Goal: Transaction & Acquisition: Purchase product/service

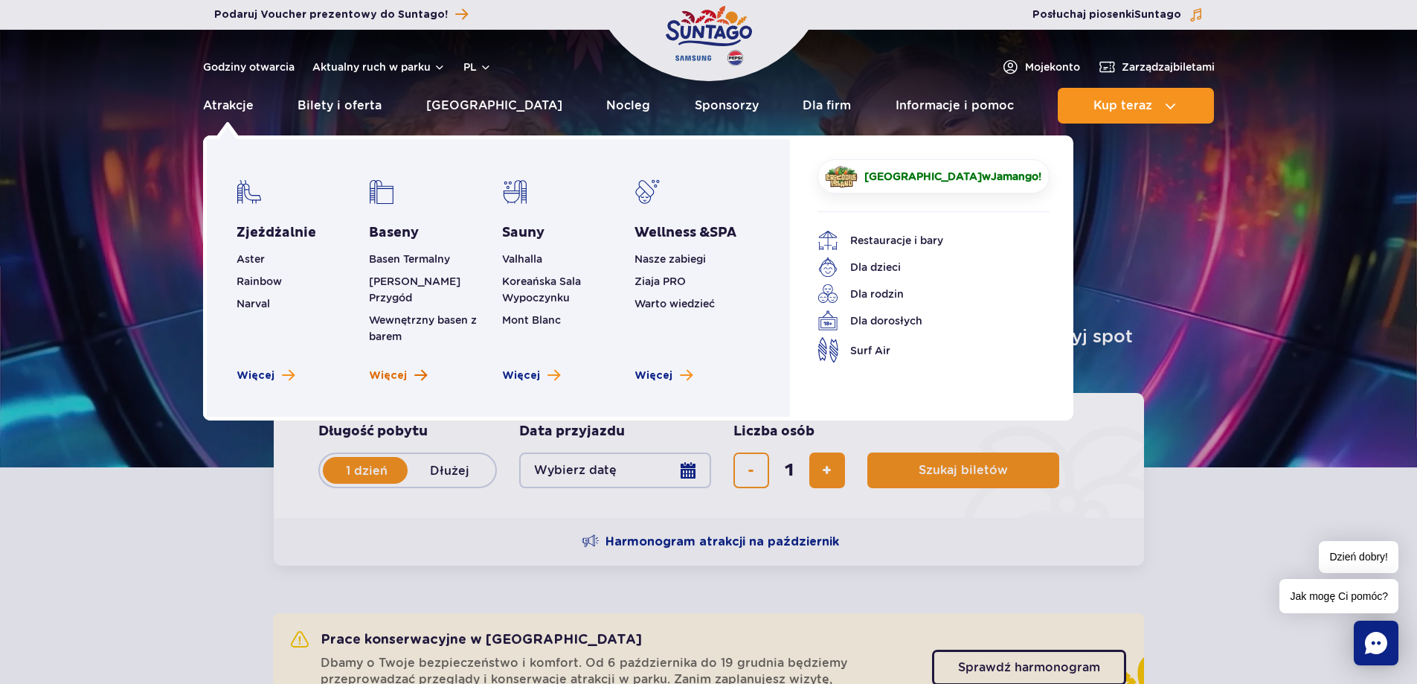
click at [396, 368] on span "Więcej" at bounding box center [388, 375] width 38 height 15
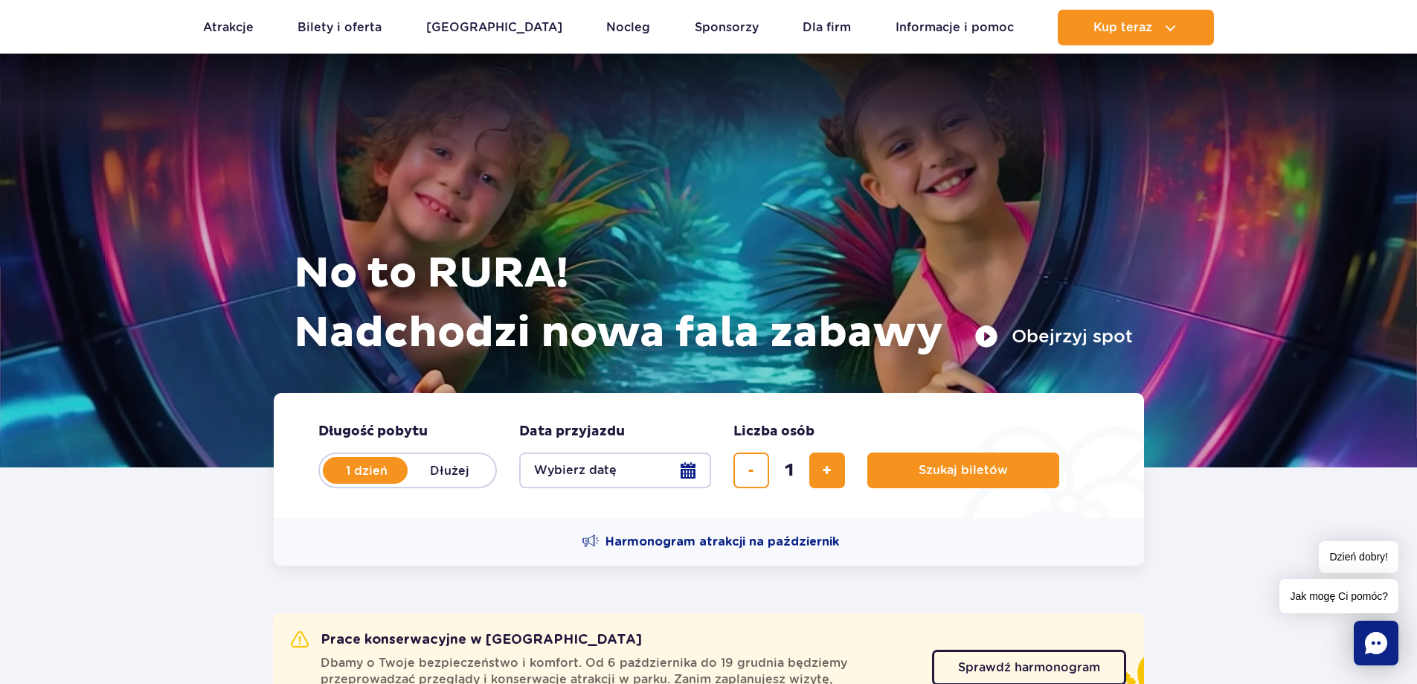
scroll to position [372, 0]
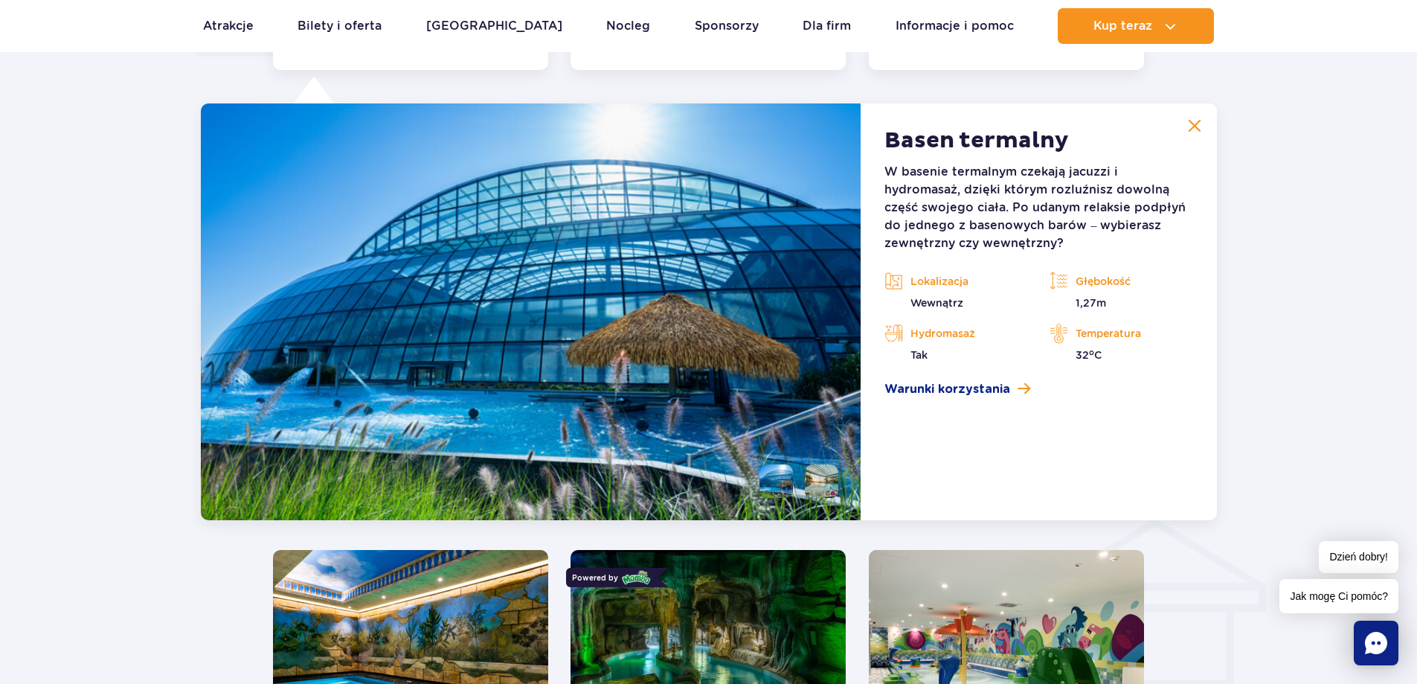
scroll to position [1383, 0]
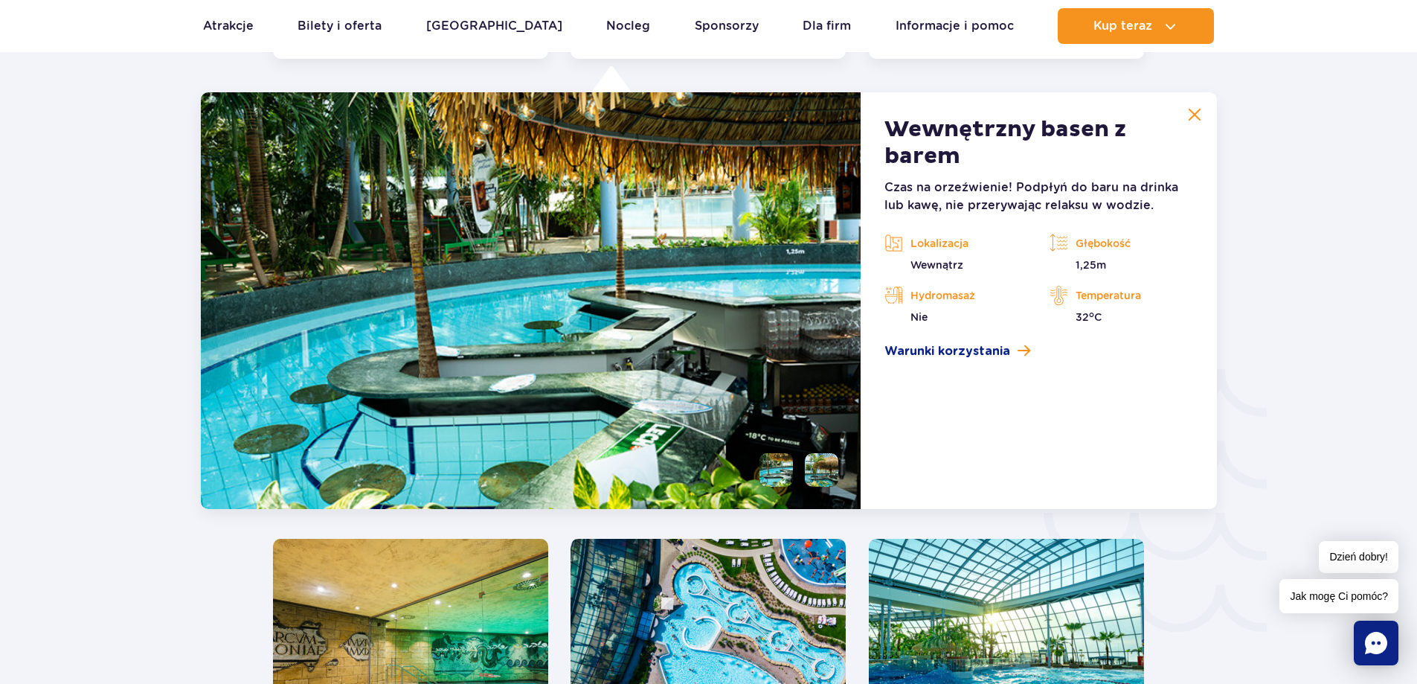
scroll to position [2200, 0]
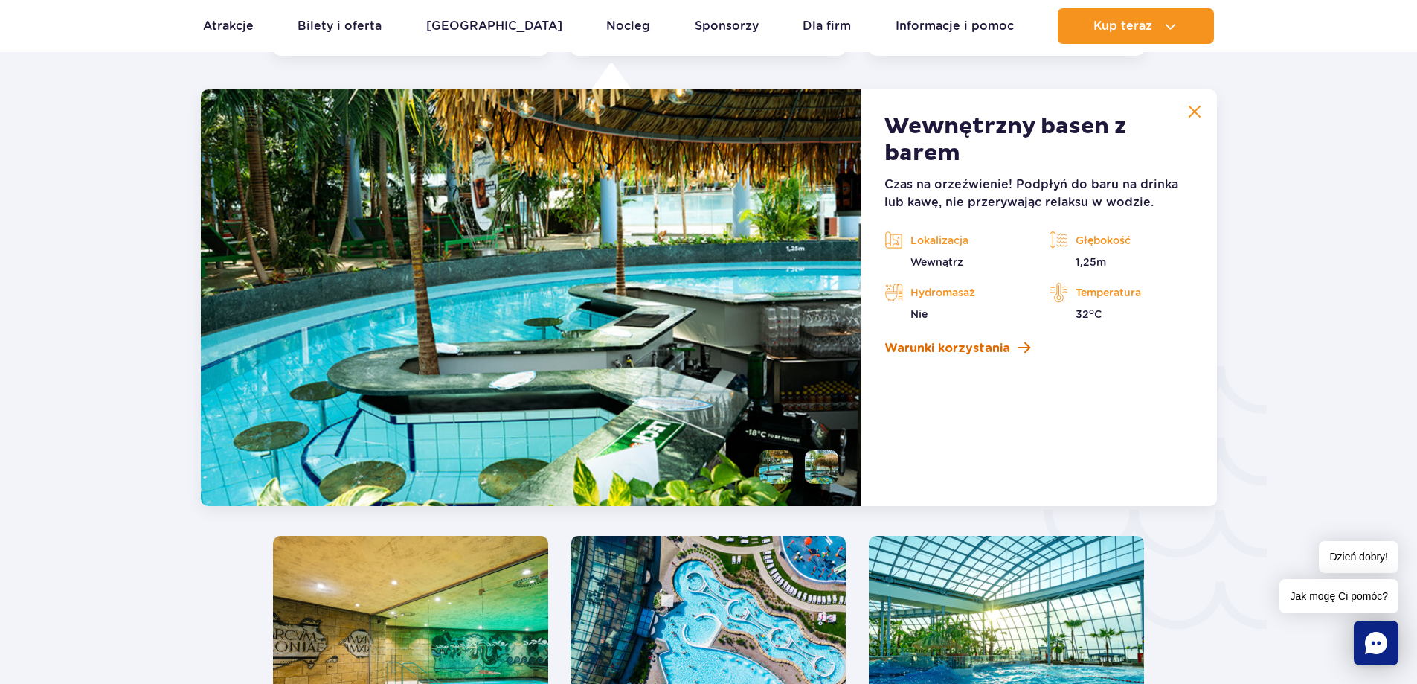
click at [988, 347] on span "Warunki korzystania" at bounding box center [947, 348] width 126 height 18
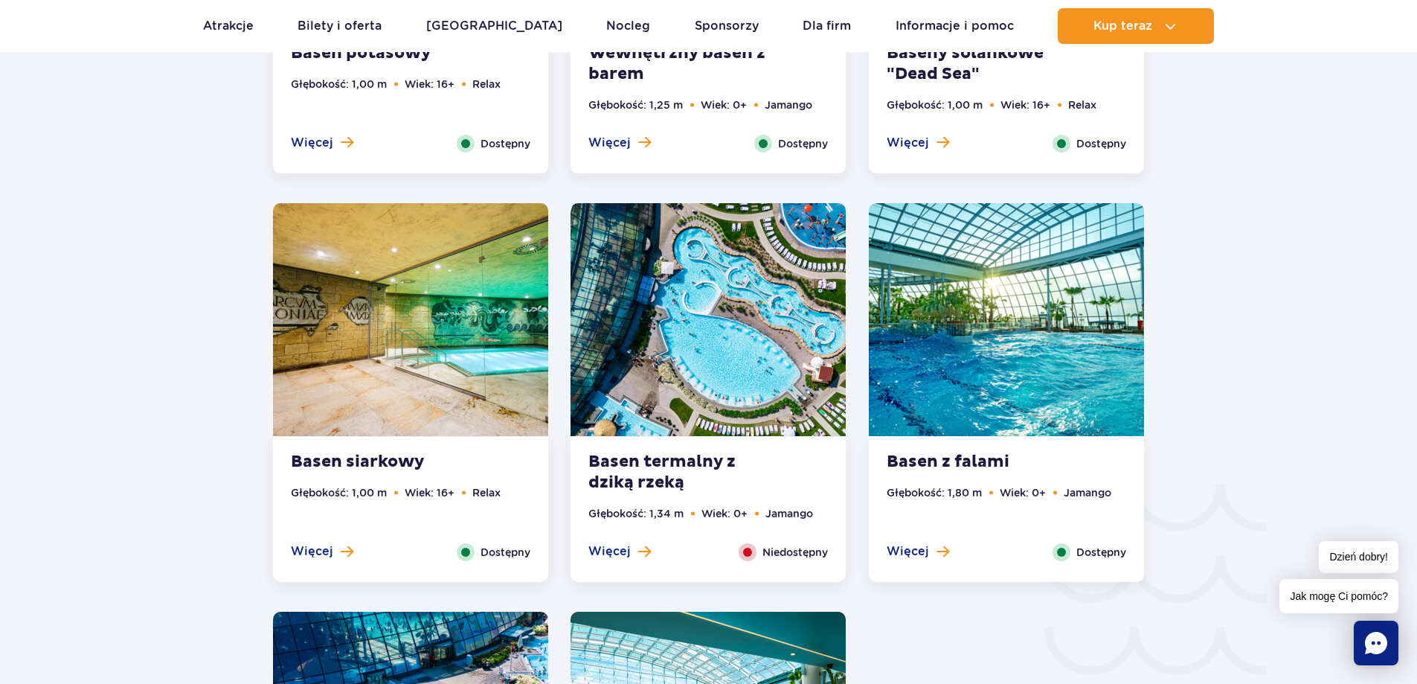
scroll to position [2108, 0]
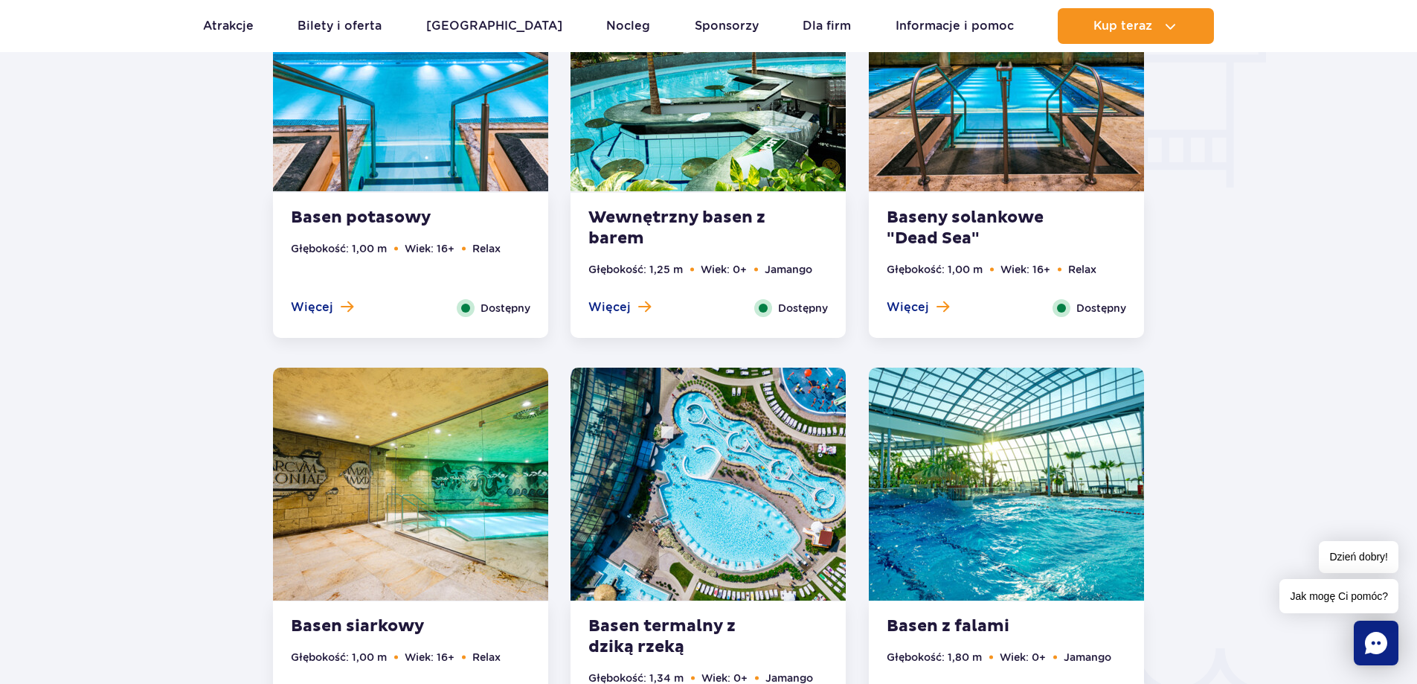
click at [379, 433] on img at bounding box center [410, 483] width 275 height 233
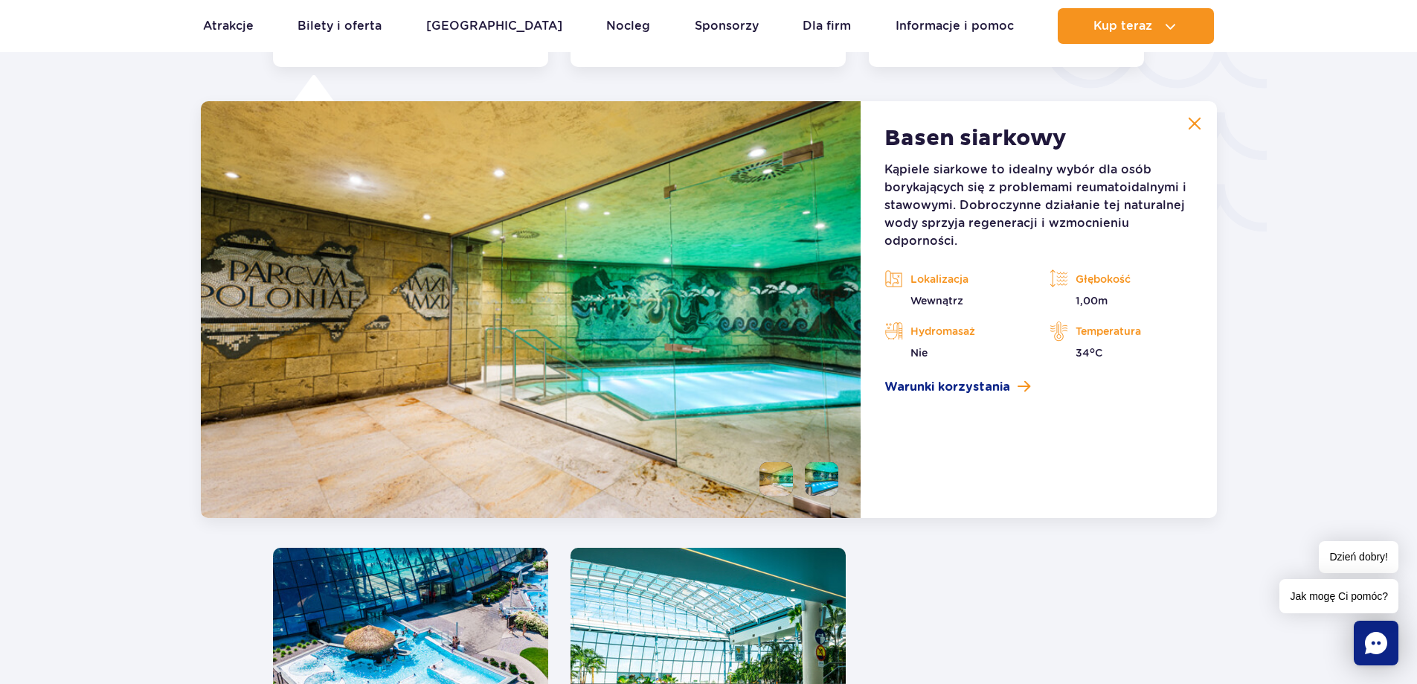
scroll to position [2609, 0]
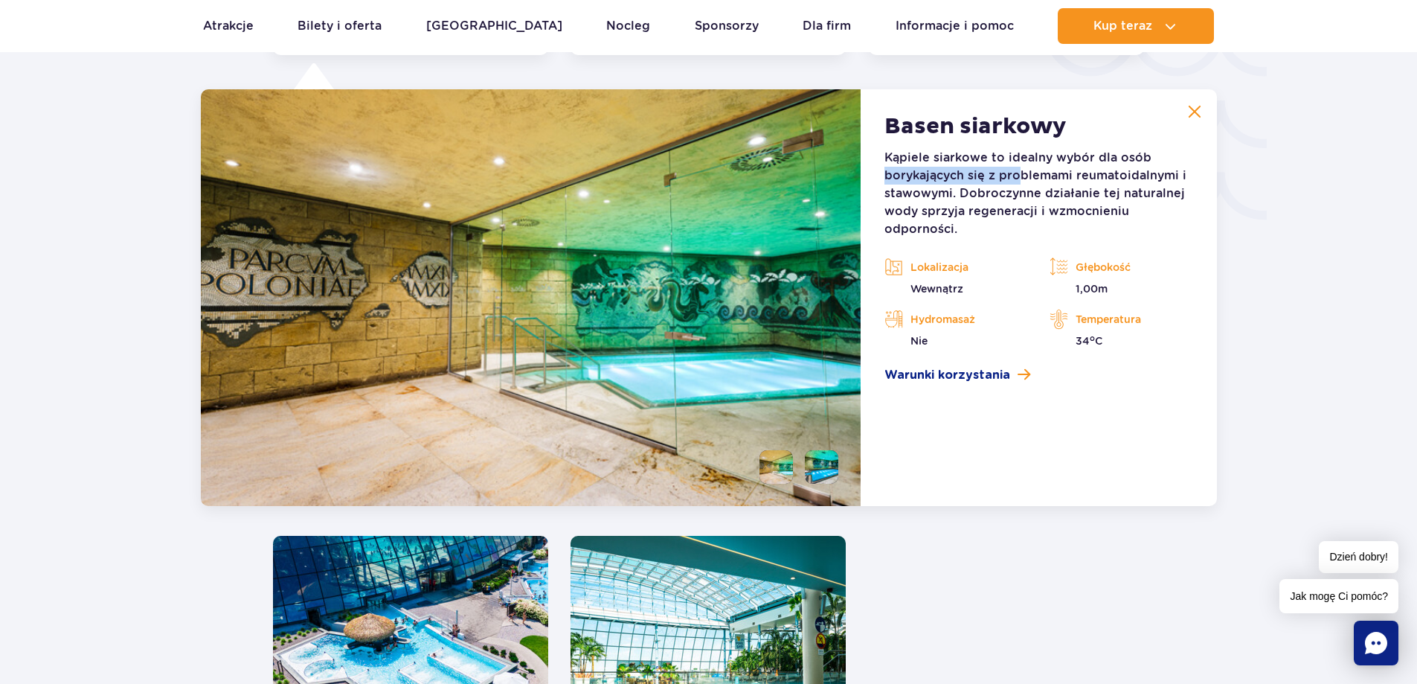
drag, startPoint x: 890, startPoint y: 171, endPoint x: 1018, endPoint y: 171, distance: 127.9
click at [1018, 171] on p "Kąpiele siarkowe to idealny wybór dla osób borykających się z problemami reumat…" at bounding box center [1038, 193] width 308 height 89
click at [1019, 189] on p "Kąpiele siarkowe to idealny wybór dla osób borykających się z problemami reumat…" at bounding box center [1038, 193] width 308 height 89
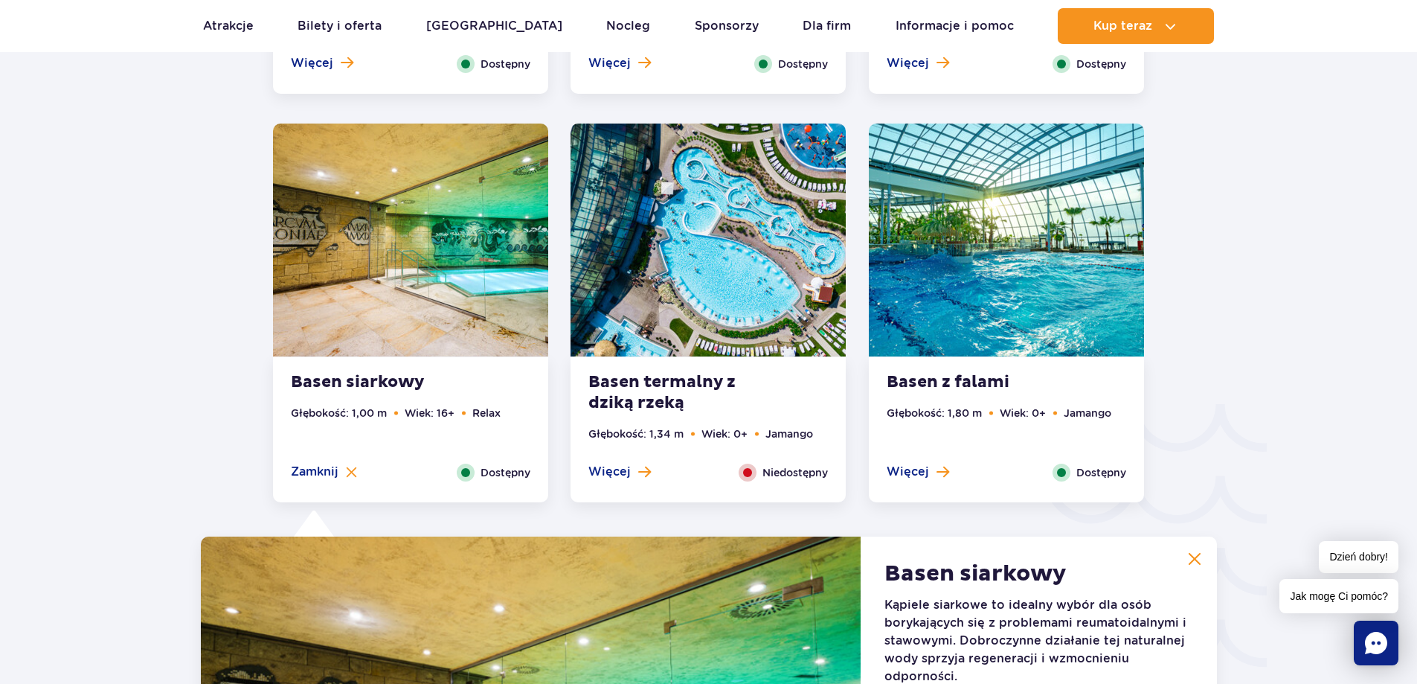
scroll to position [1791, 0]
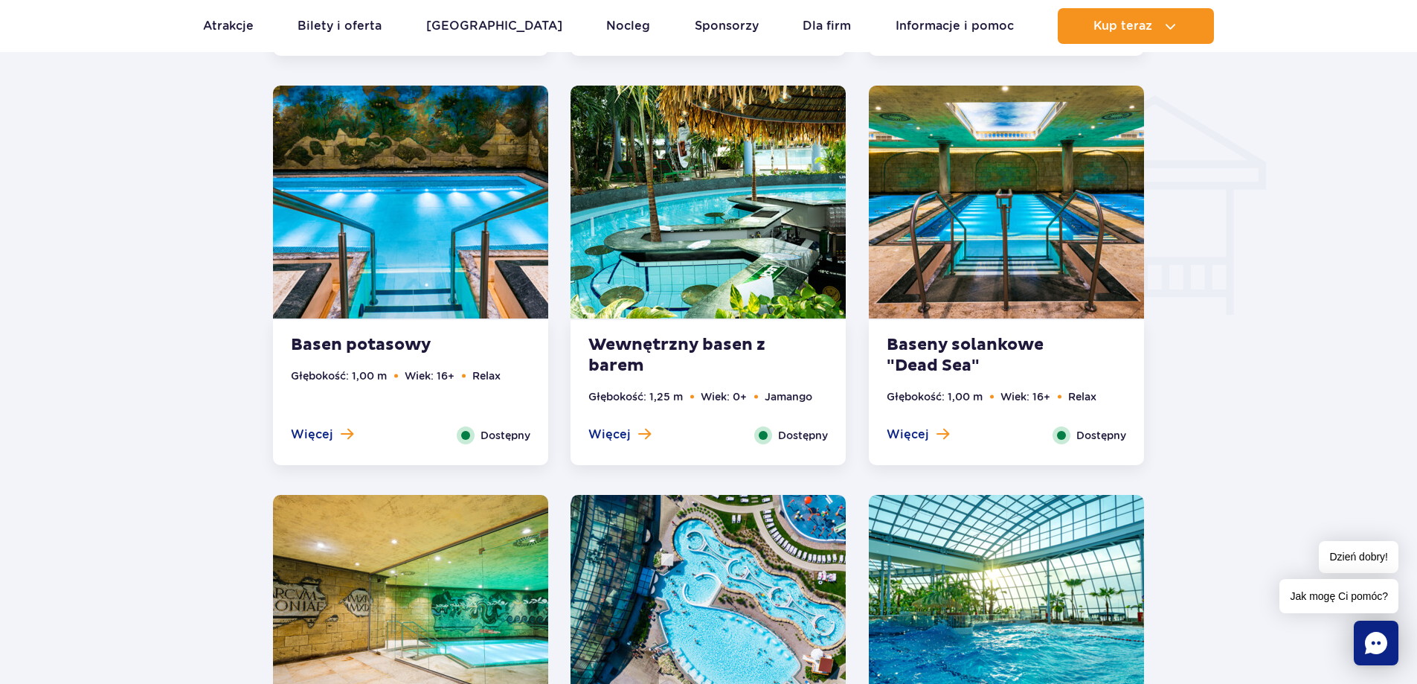
click at [402, 245] on img at bounding box center [410, 202] width 275 height 233
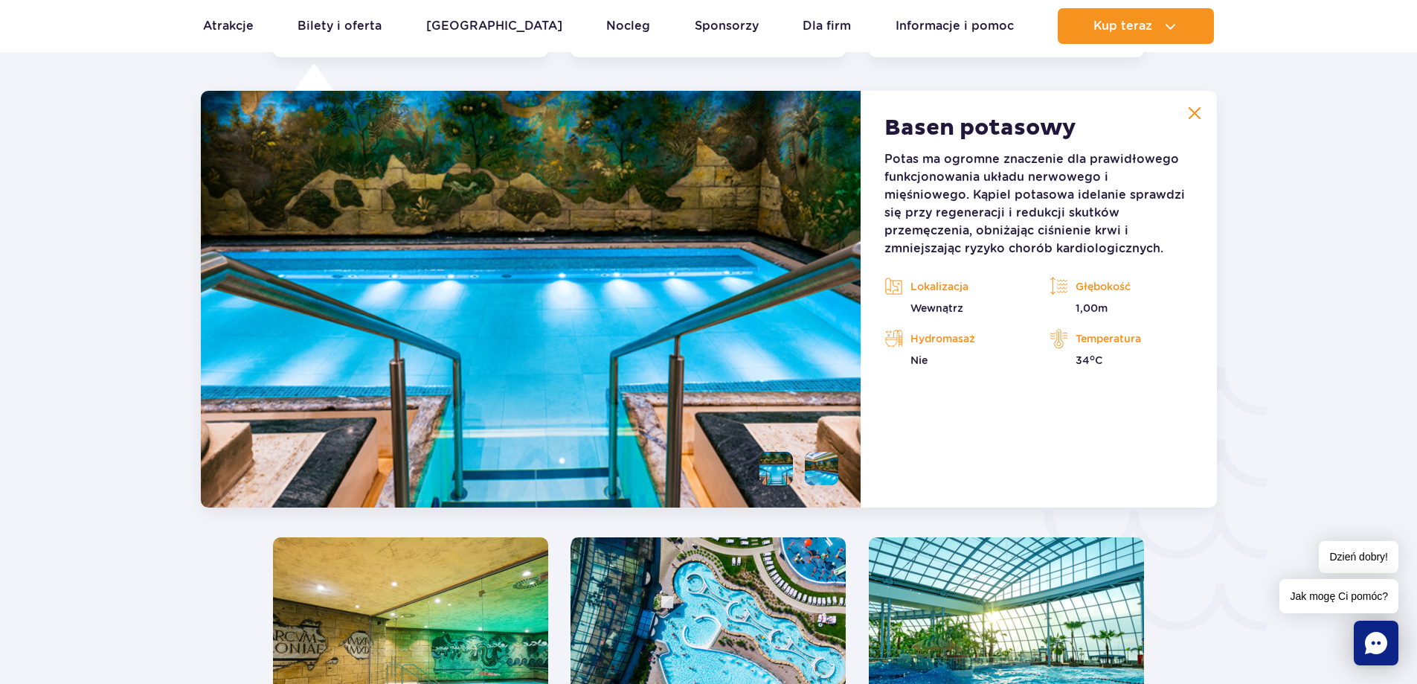
scroll to position [2200, 0]
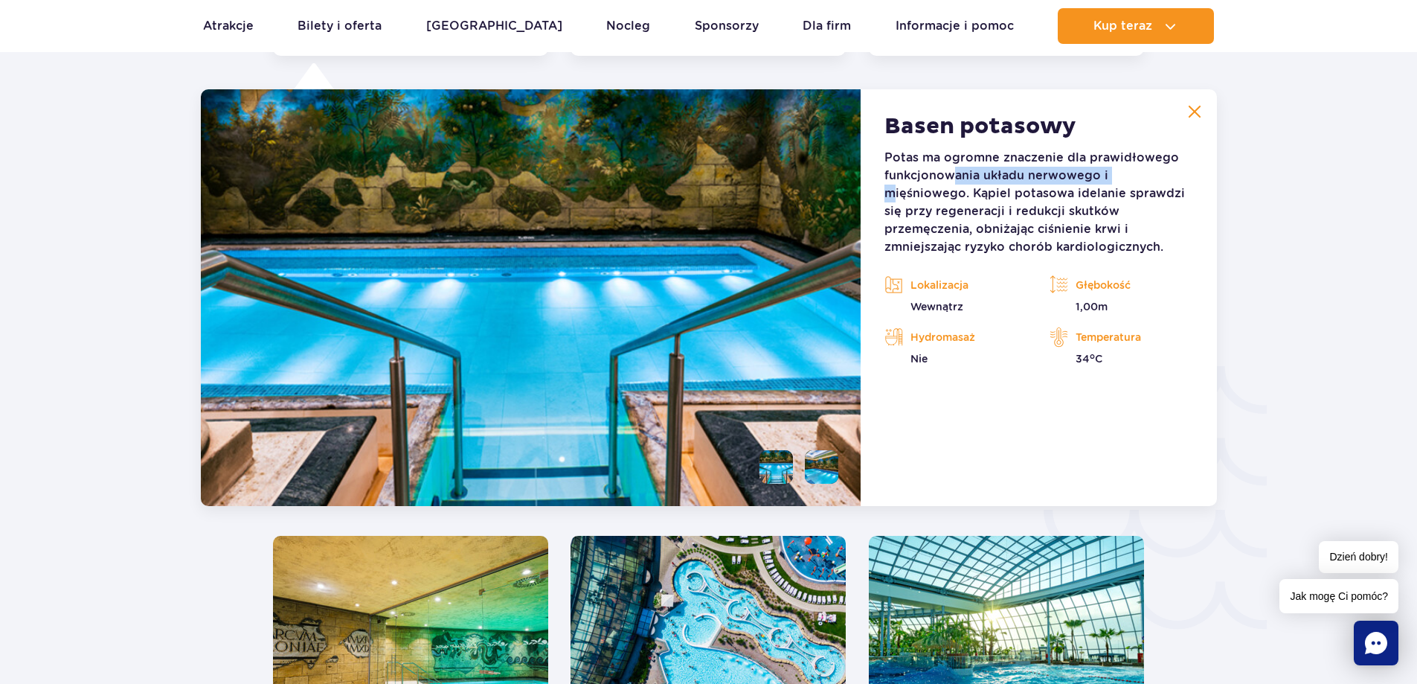
drag, startPoint x: 955, startPoint y: 174, endPoint x: 1118, endPoint y: 174, distance: 162.9
click at [1118, 174] on p "Potas ma ogromne znaczenie dla prawidłowego funkcjonowania układu nerwowego i m…" at bounding box center [1038, 202] width 308 height 107
click at [1083, 203] on p "Potas ma ogromne znaczenie dla prawidłowego funkcjonowania układu nerwowego i m…" at bounding box center [1038, 202] width 308 height 107
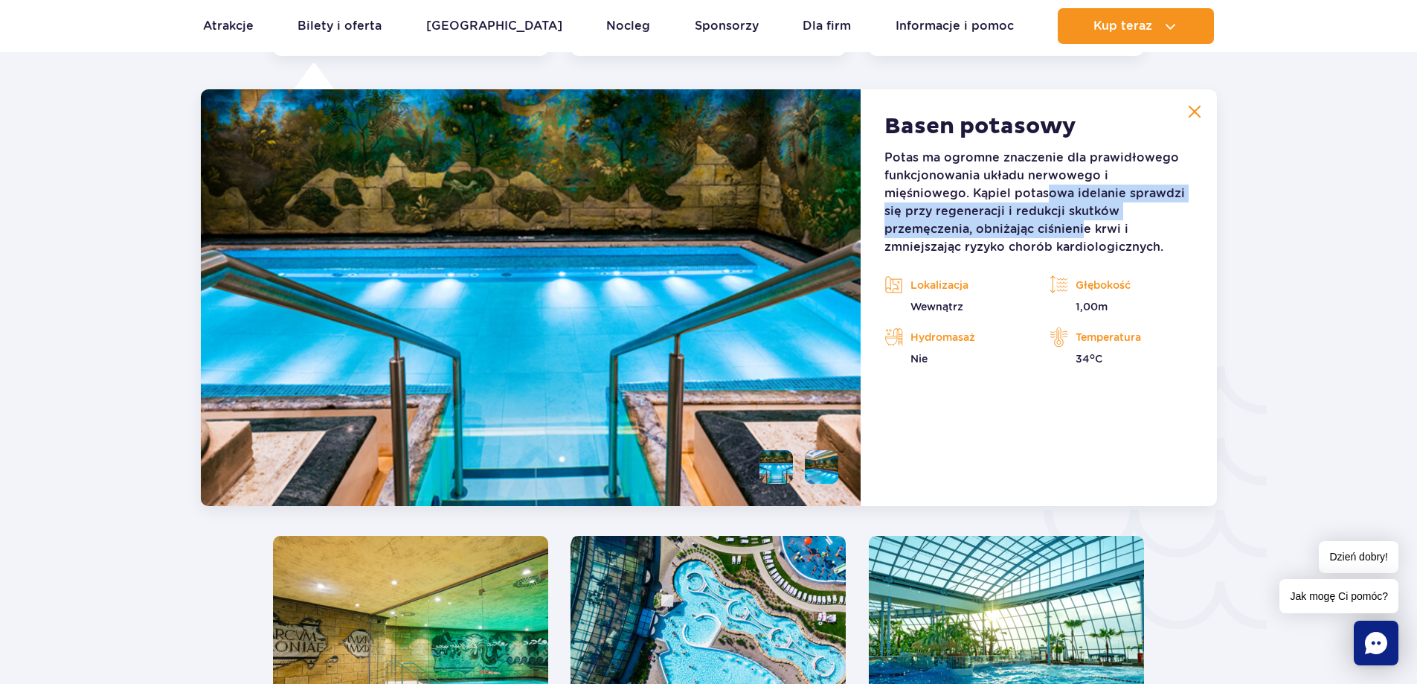
drag, startPoint x: 960, startPoint y: 199, endPoint x: 989, endPoint y: 225, distance: 39.5
click at [989, 225] on p "Potas ma ogromne znaczenie dla prawidłowego funkcjonowania układu nerwowego i m…" at bounding box center [1038, 202] width 308 height 107
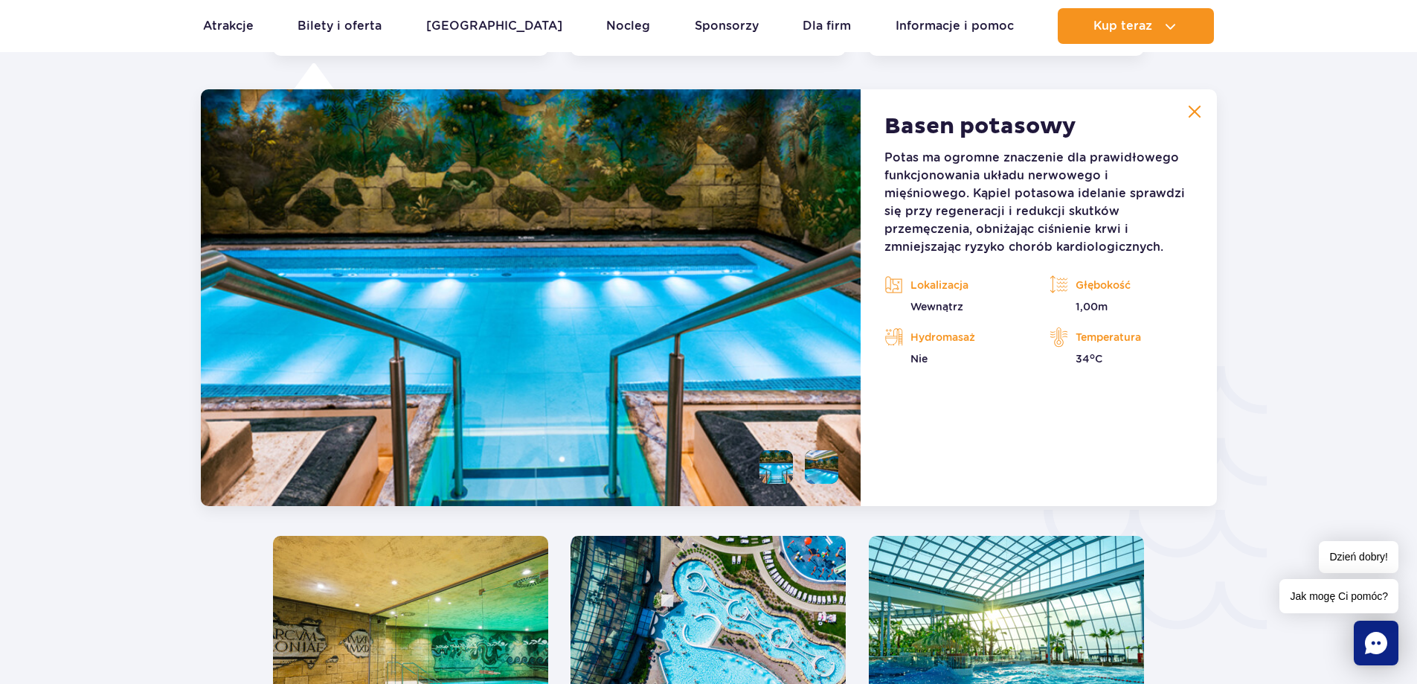
click at [1047, 225] on p "Potas ma ogromne znaczenie dla prawidłowego funkcjonowania układu nerwowego i m…" at bounding box center [1038, 202] width 308 height 107
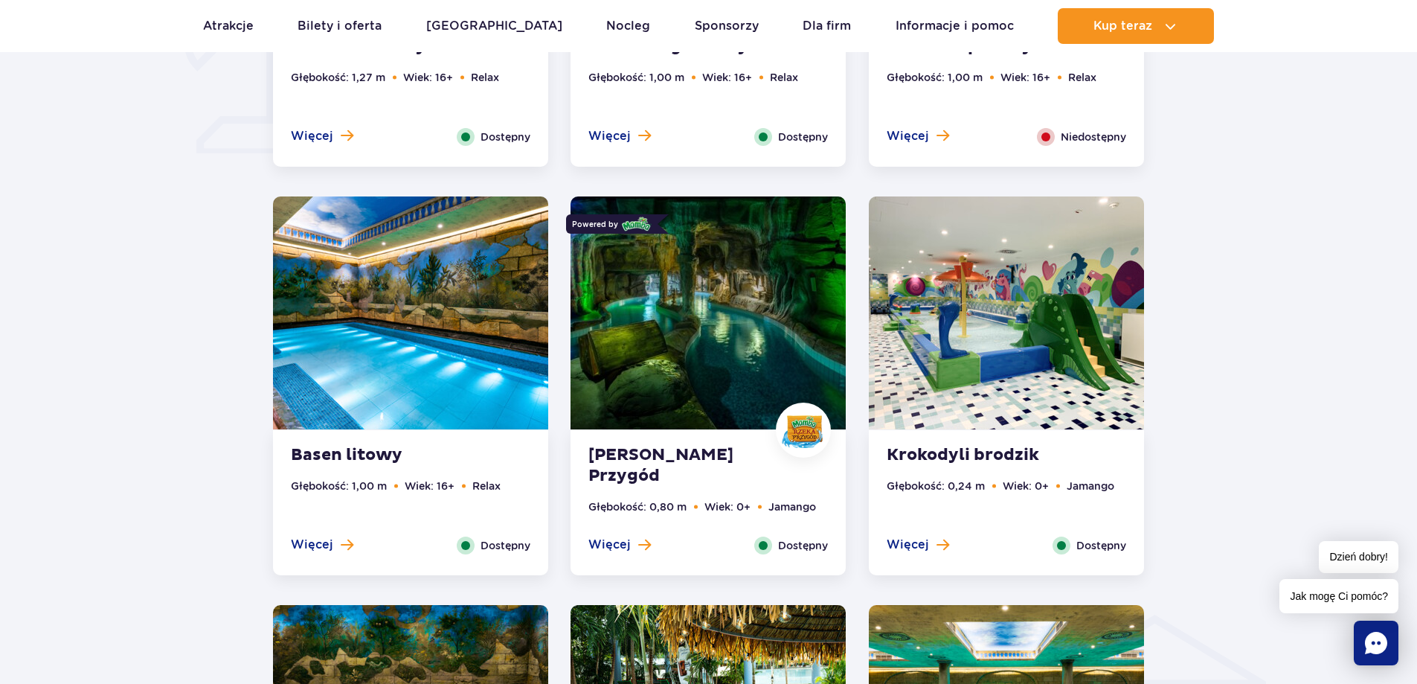
scroll to position [1233, 0]
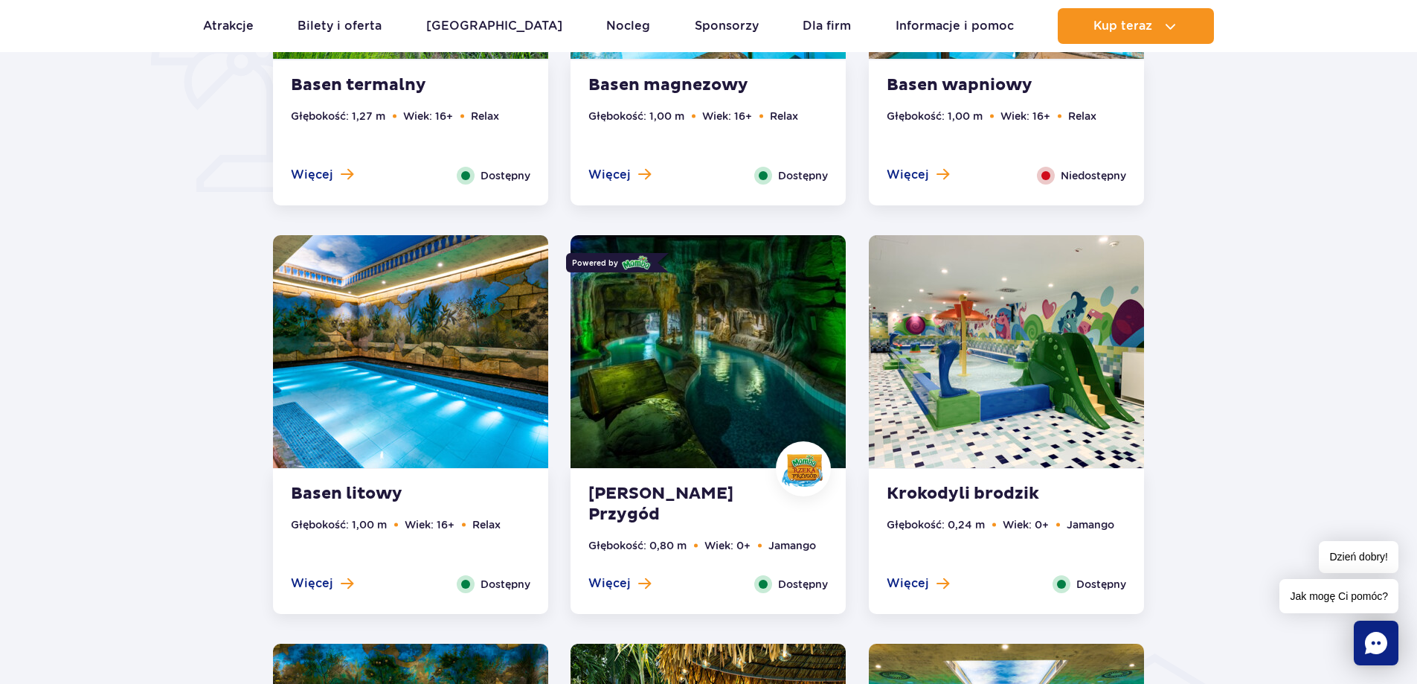
click at [466, 333] on img at bounding box center [410, 351] width 275 height 233
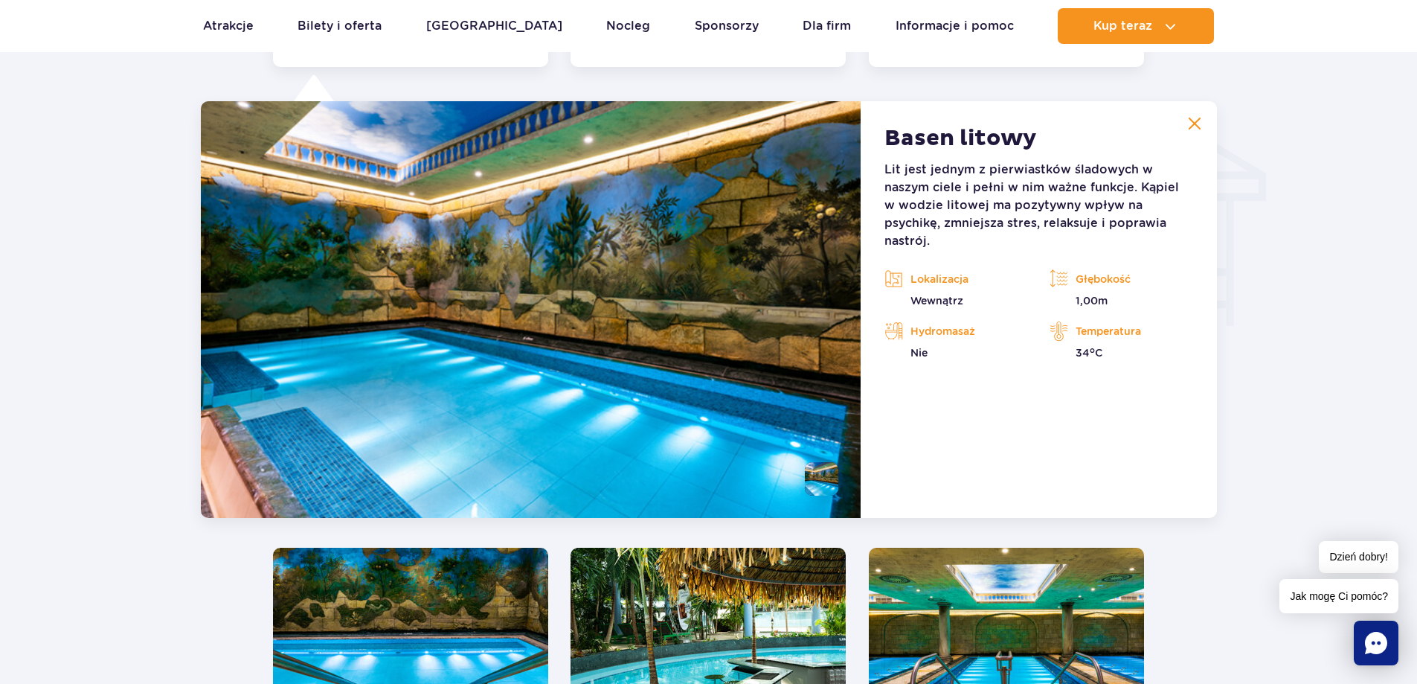
scroll to position [1792, 0]
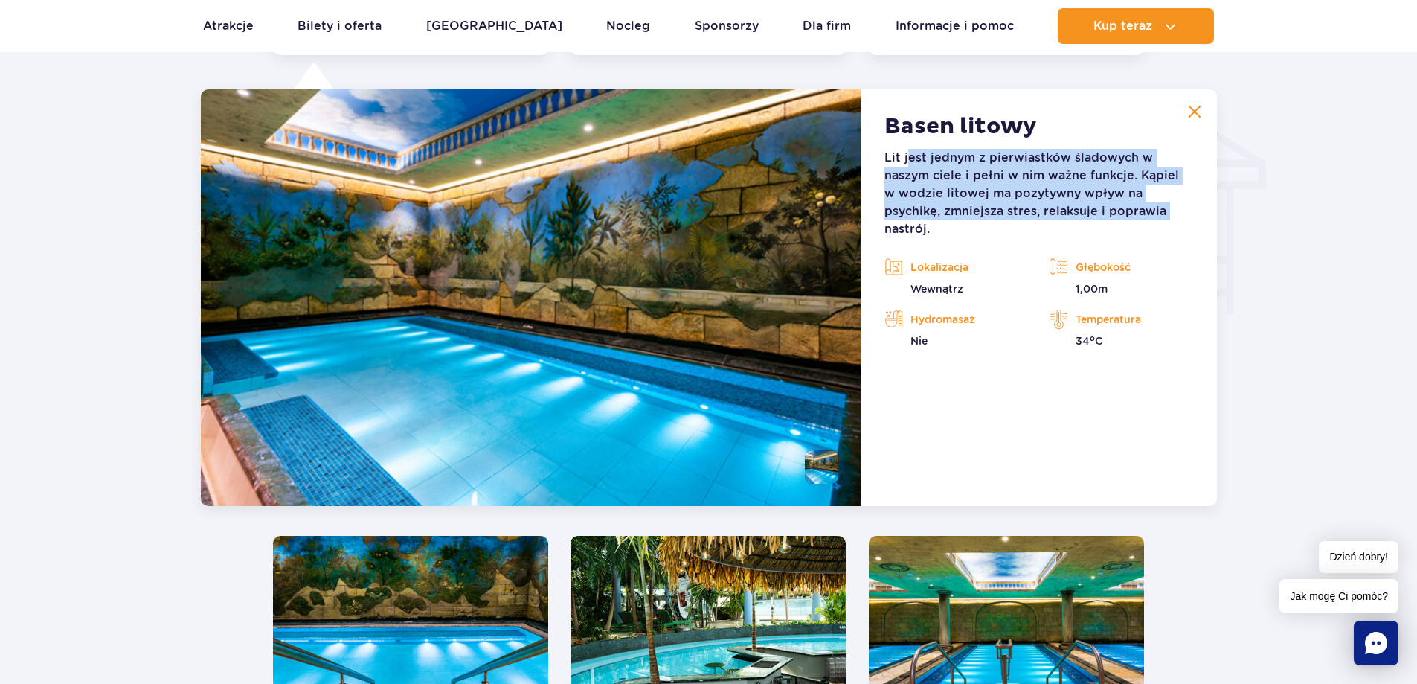
drag, startPoint x: 906, startPoint y: 155, endPoint x: 1105, endPoint y: 208, distance: 206.4
click at [1105, 208] on p "Lit jest jednym z pierwiastków śladowych w naszym ciele i pełni w nim ważne fun…" at bounding box center [1038, 193] width 308 height 89
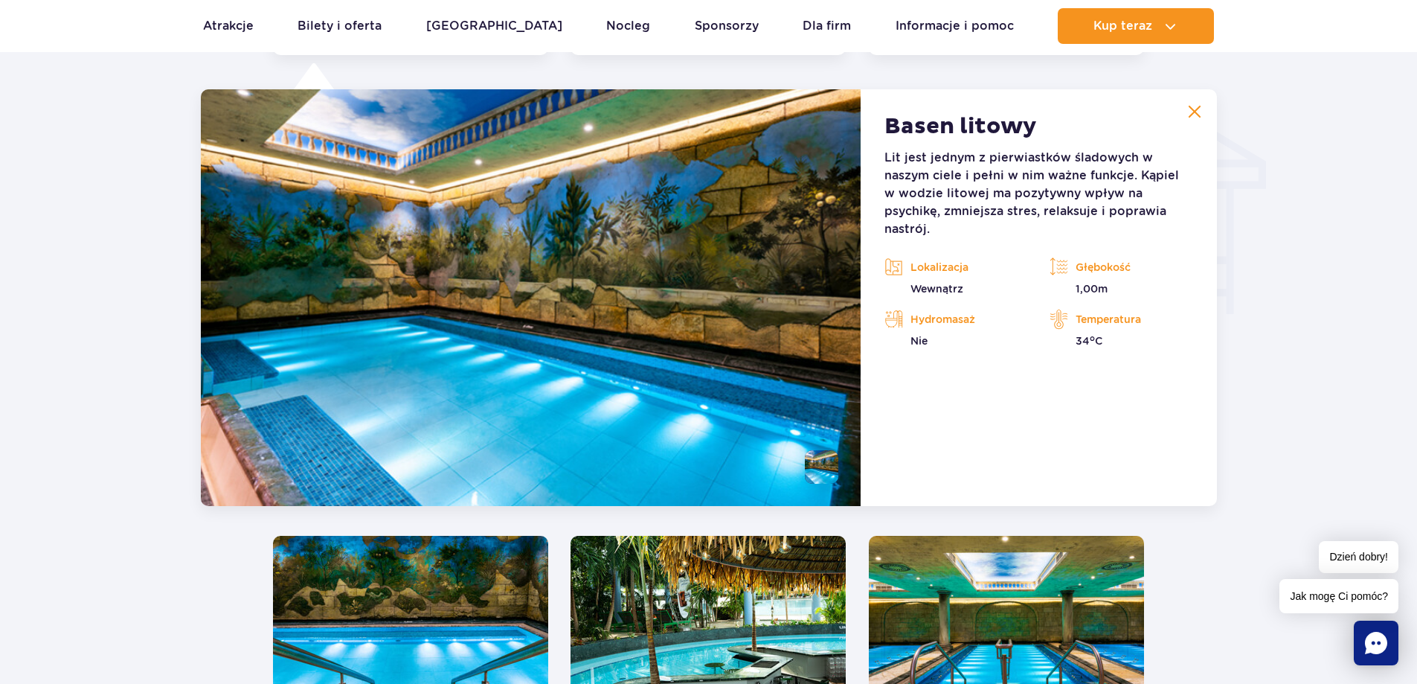
click at [1153, 209] on p "Lit jest jednym z pierwiastków śladowych w naszym ciele i pełni w nim ważne fun…" at bounding box center [1038, 193] width 308 height 89
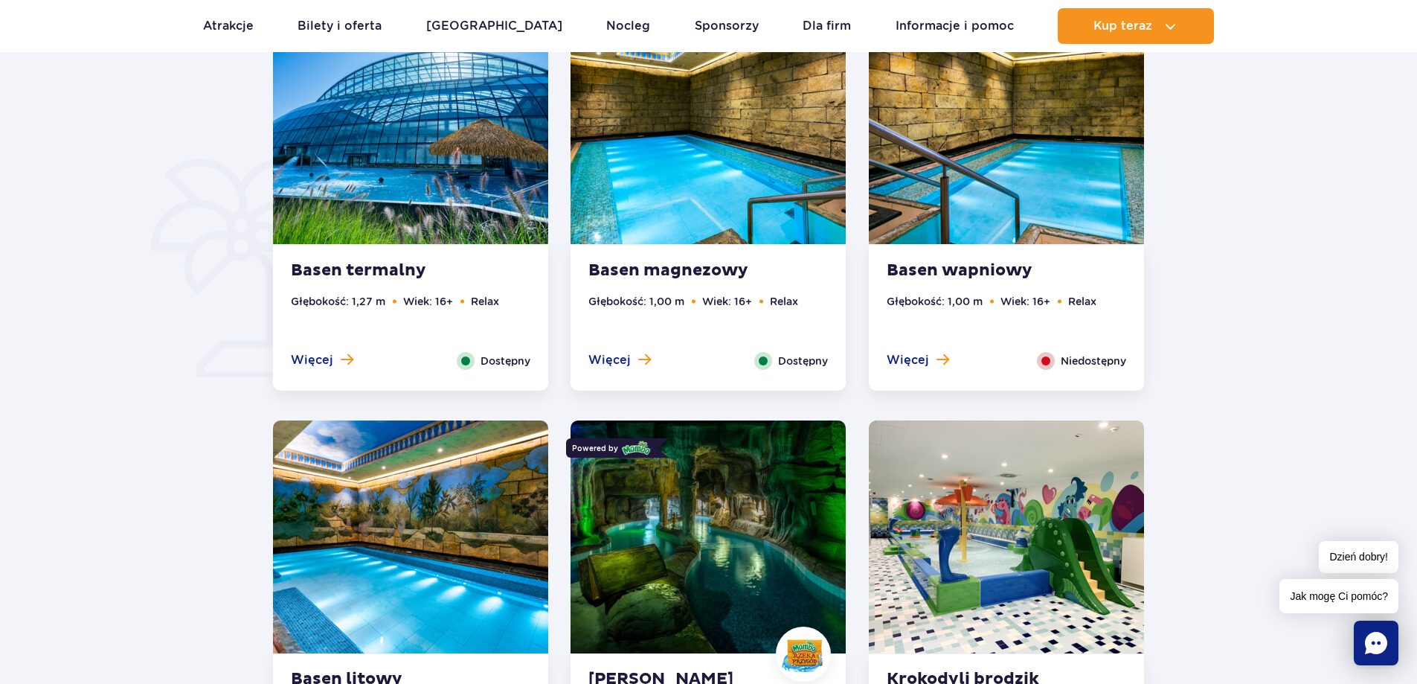
click at [720, 181] on img at bounding box center [707, 127] width 275 height 233
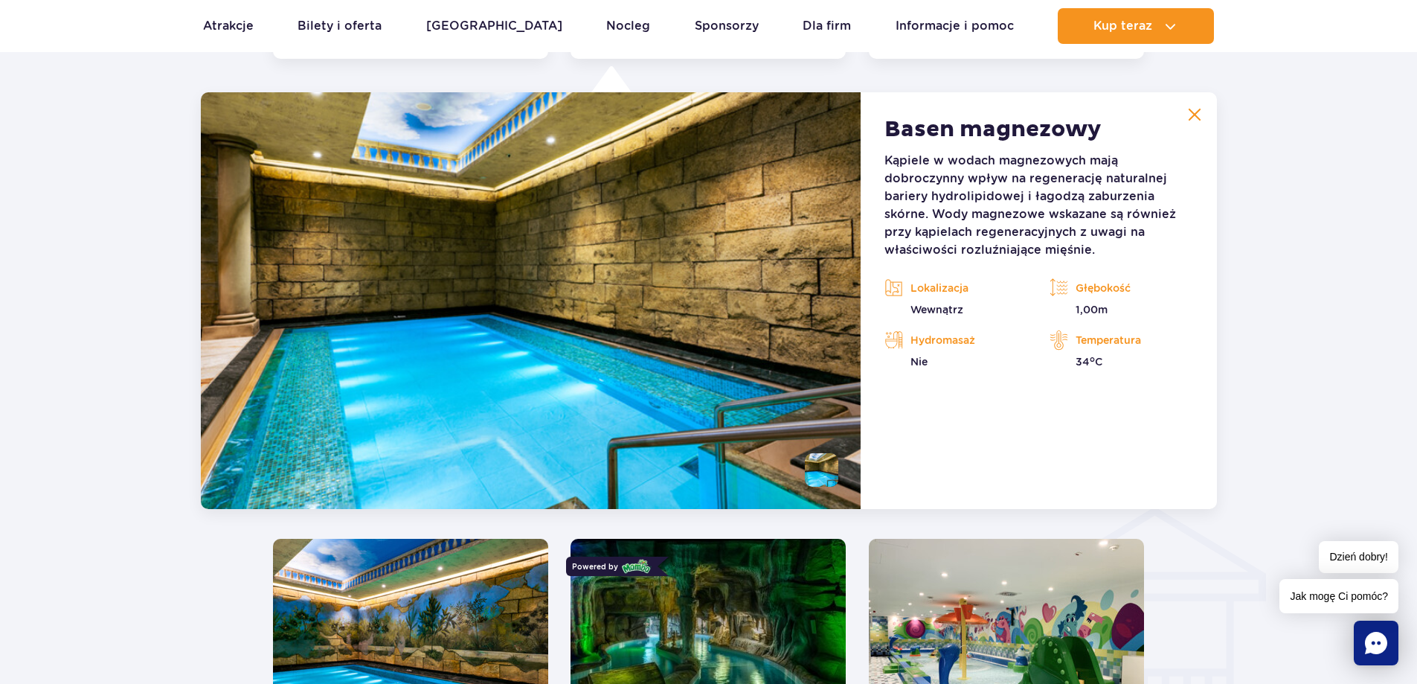
scroll to position [1383, 0]
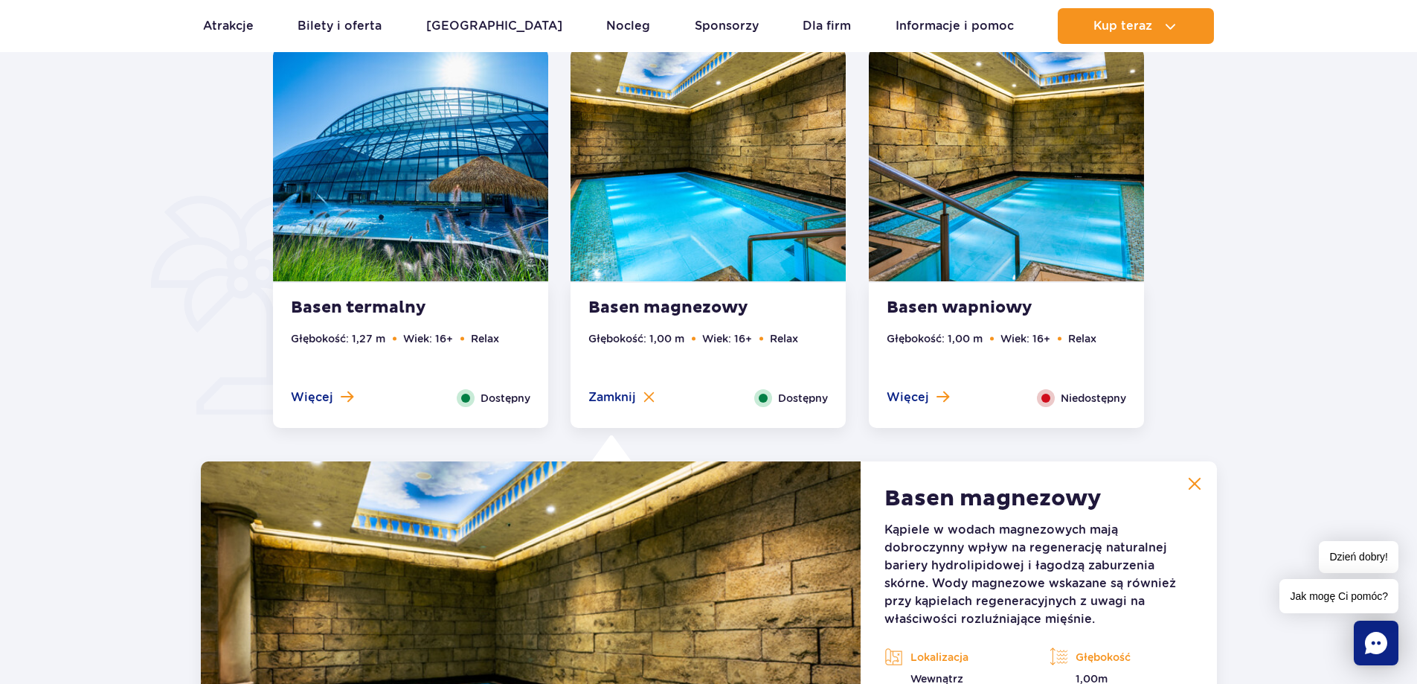
click at [958, 163] on img at bounding box center [1006, 164] width 275 height 233
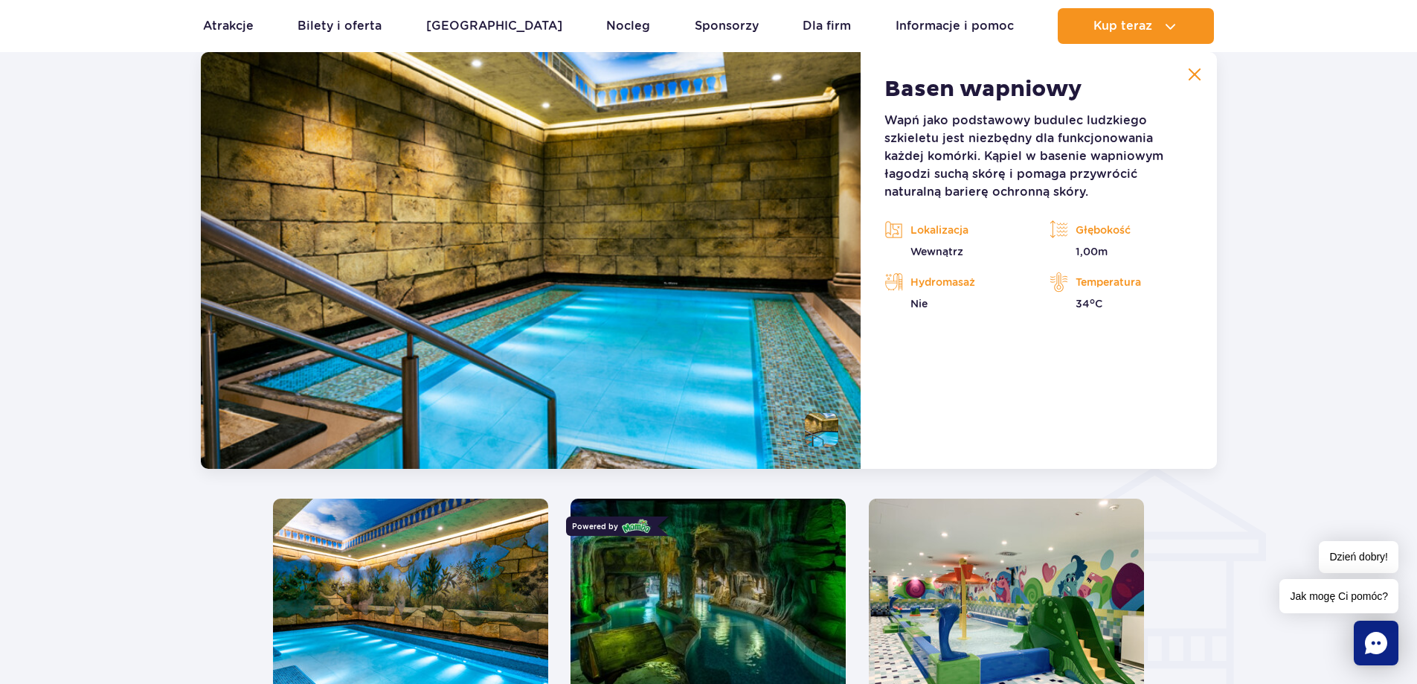
scroll to position [1457, 0]
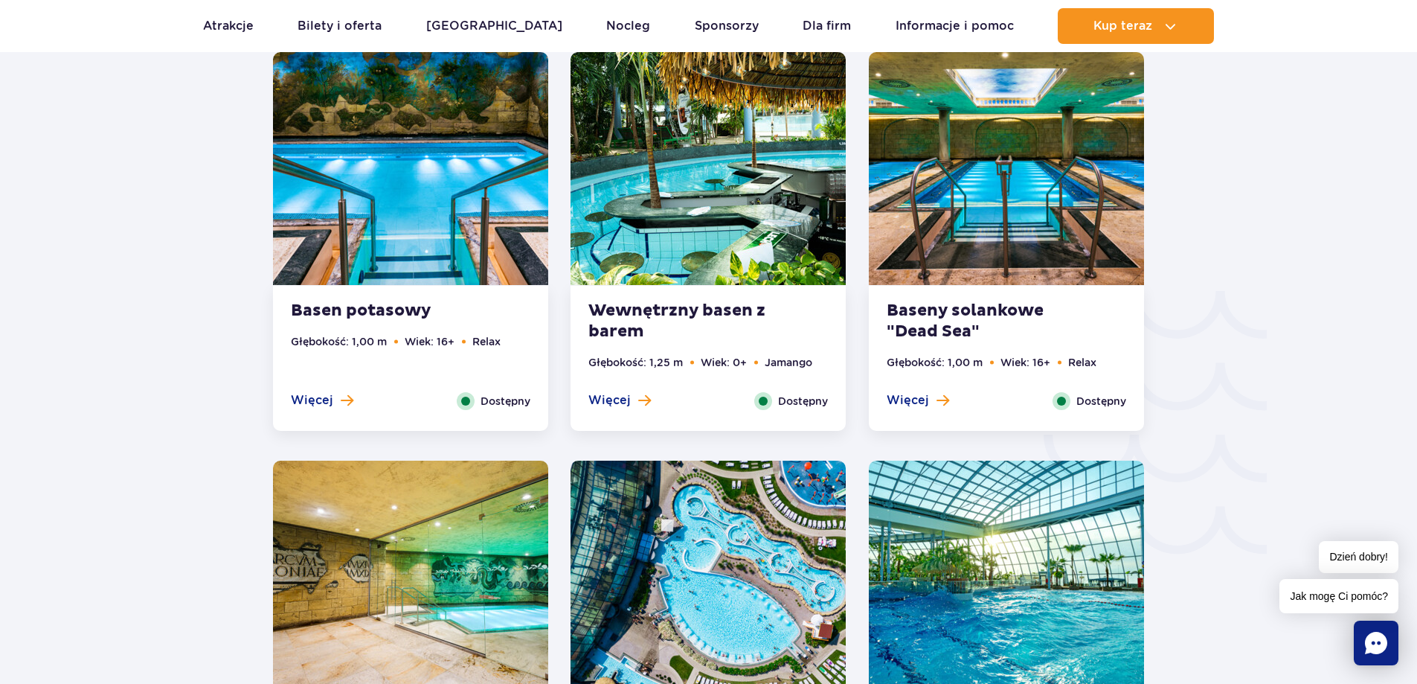
click at [900, 176] on img at bounding box center [1006, 168] width 275 height 233
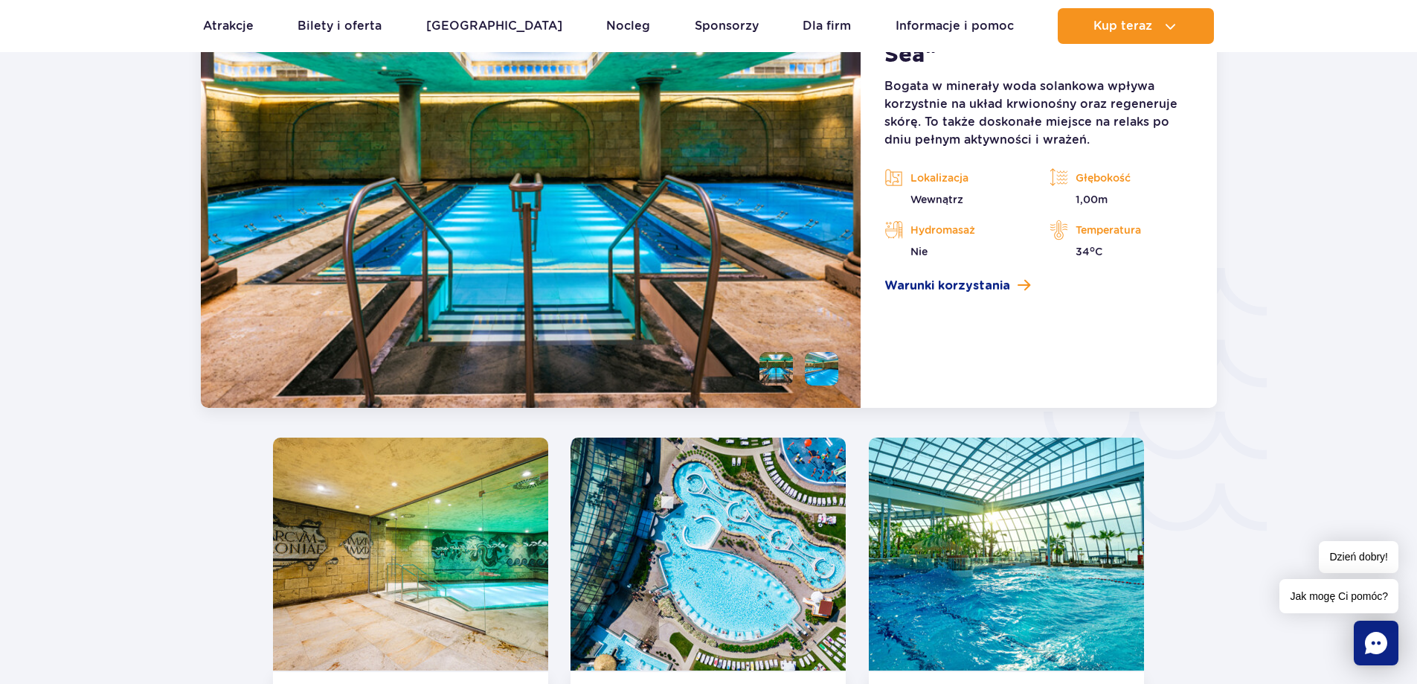
scroll to position [2572, 0]
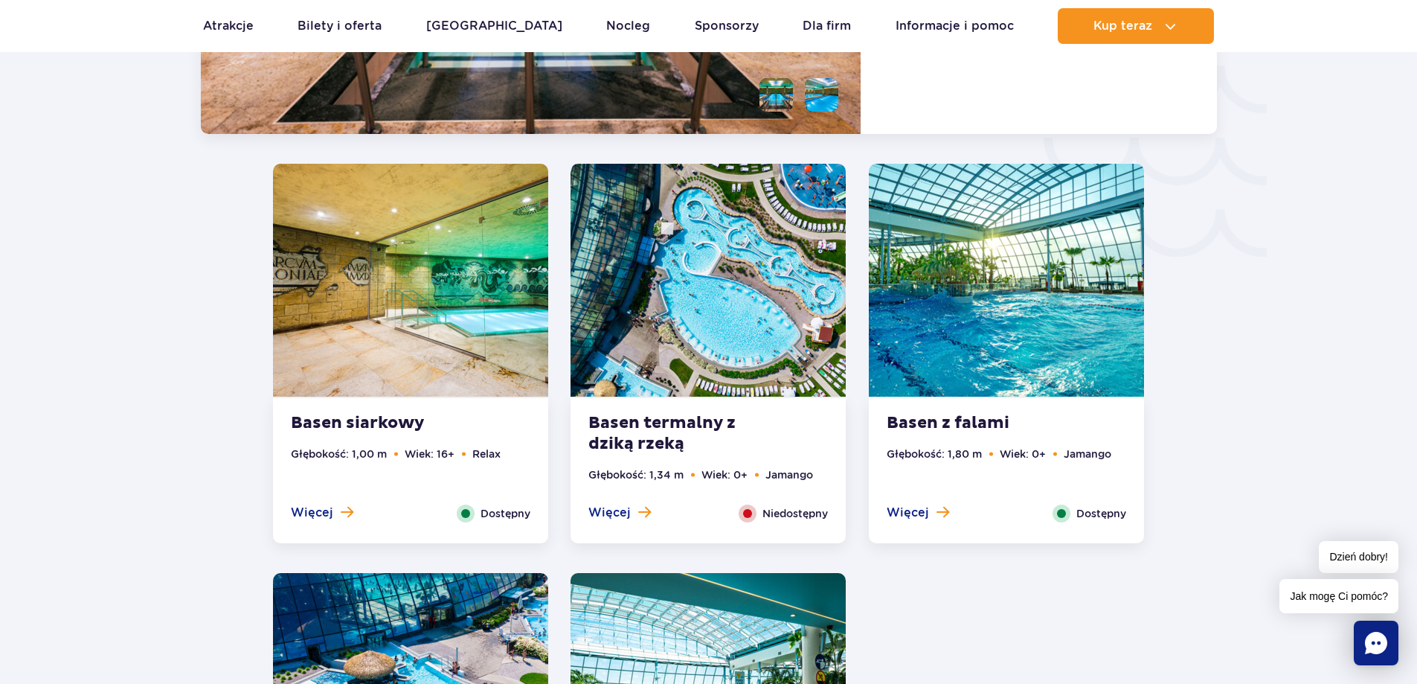
click at [487, 242] on img at bounding box center [410, 280] width 275 height 233
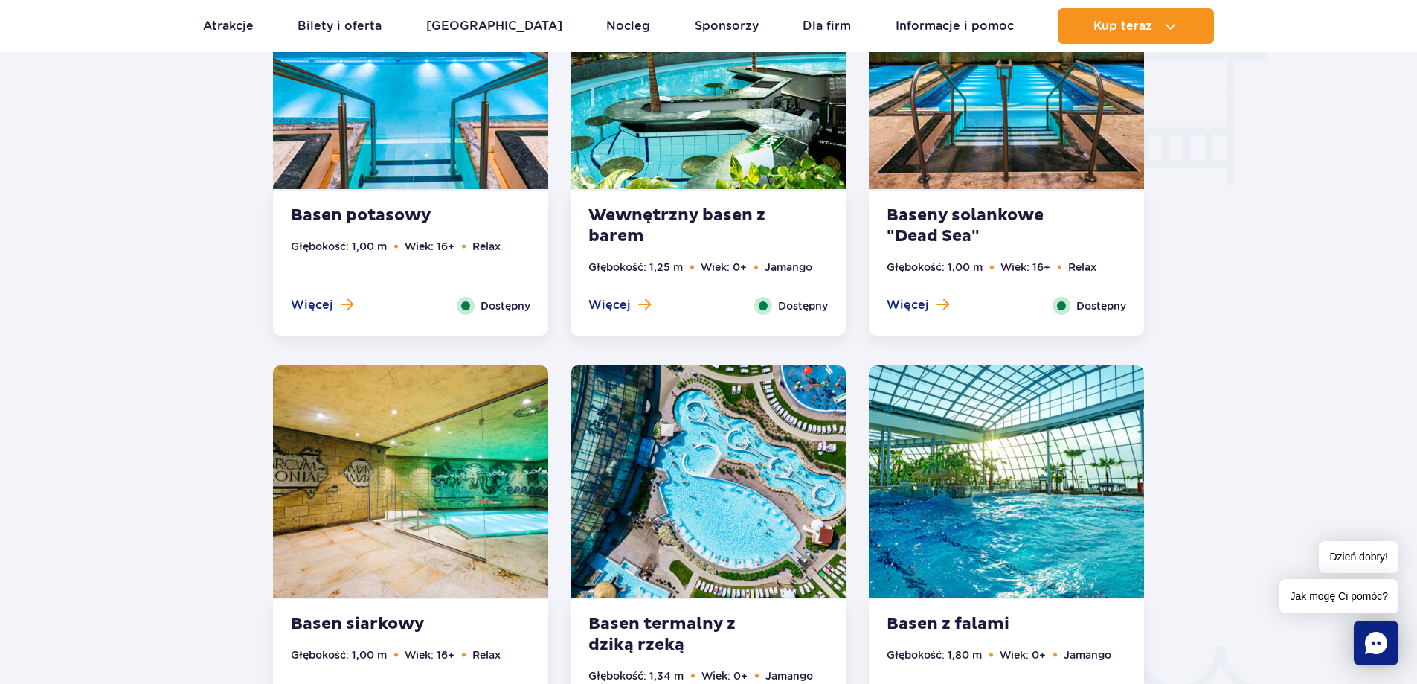
scroll to position [1940, 0]
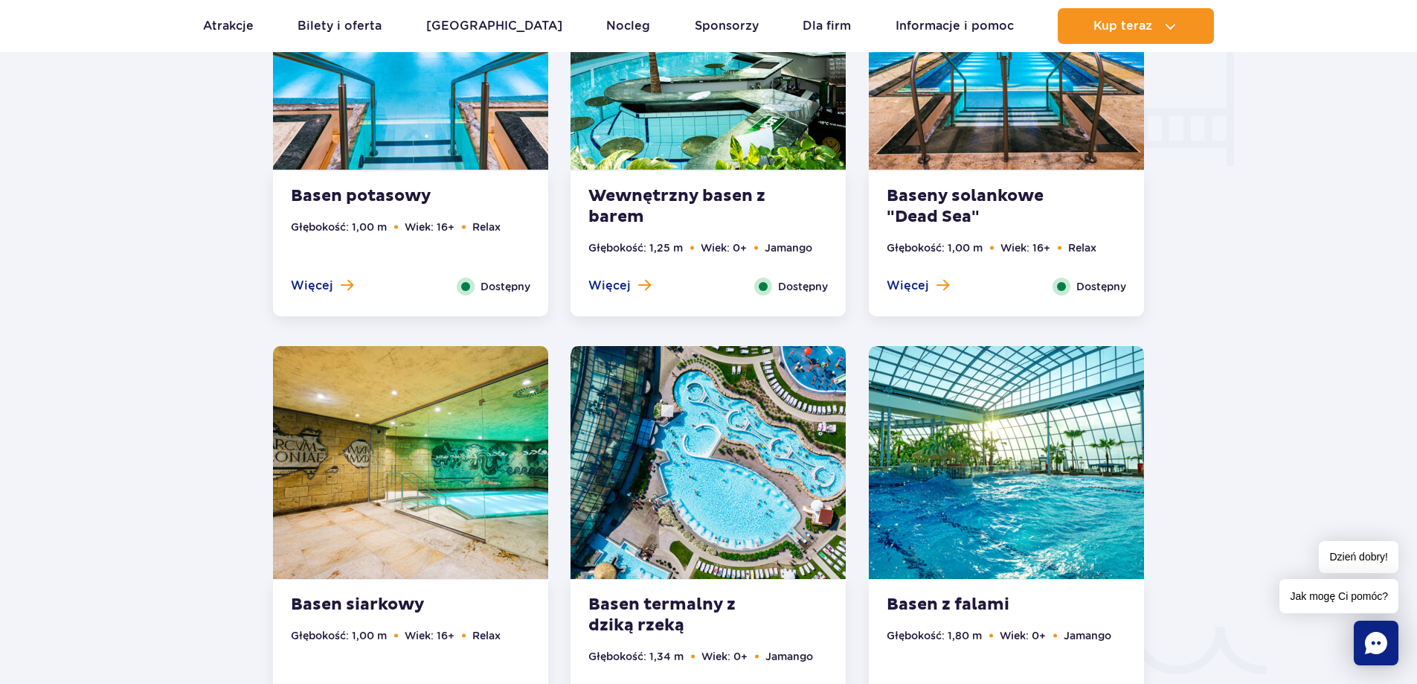
click at [387, 196] on strong "Basen potasowy" at bounding box center [381, 196] width 180 height 21
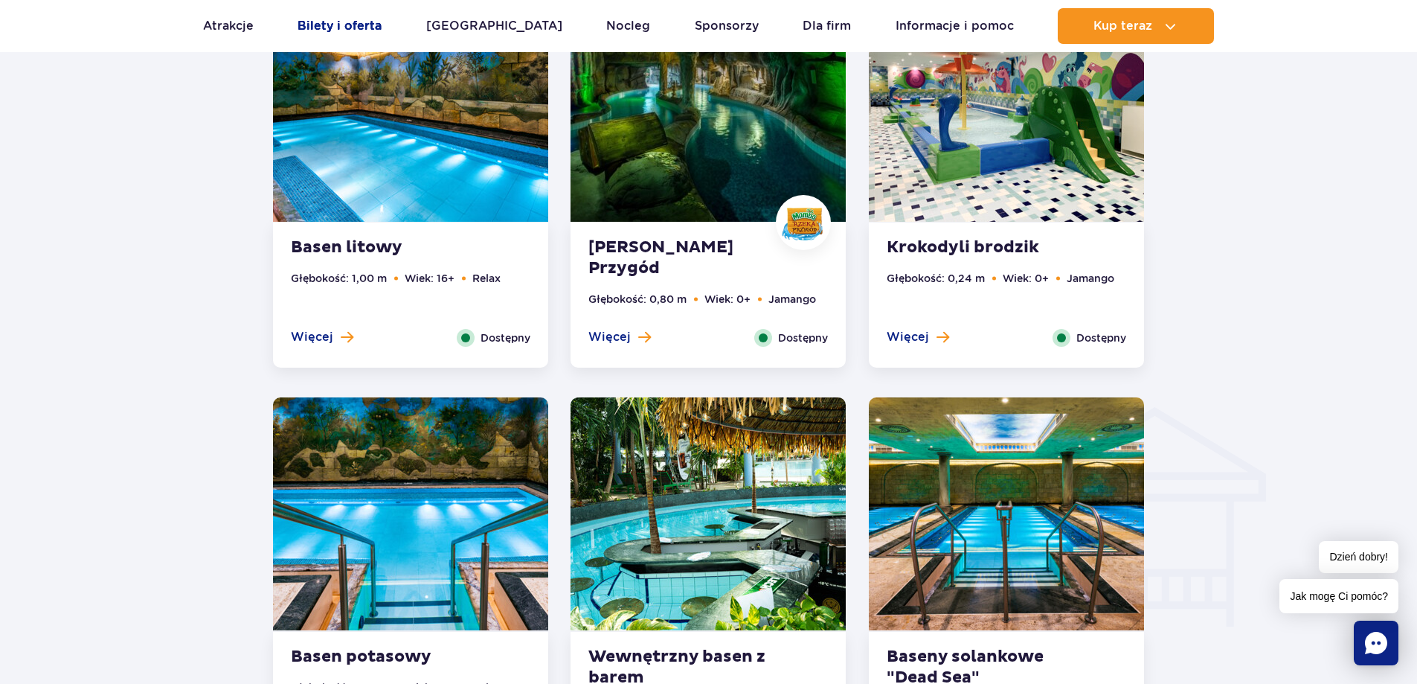
scroll to position [1308, 0]
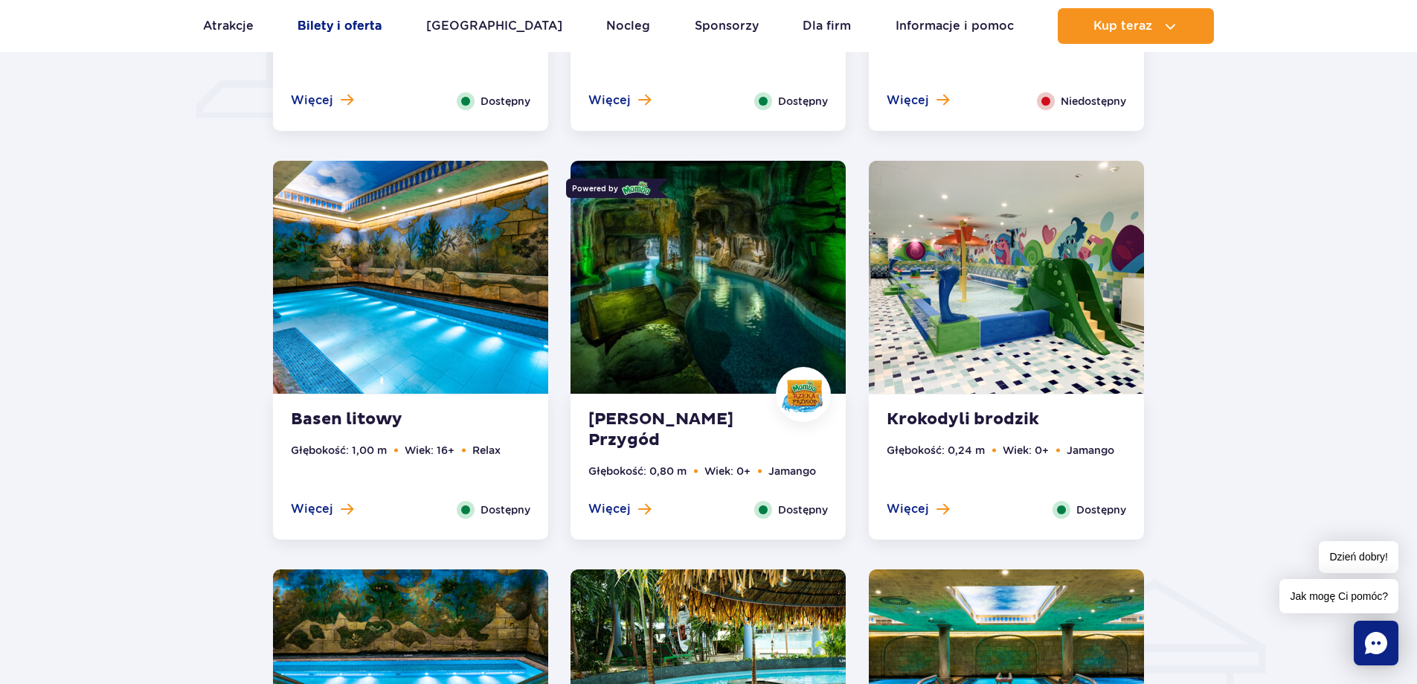
click at [382, 15] on link "Bilety i oferta" at bounding box center [340, 26] width 84 height 36
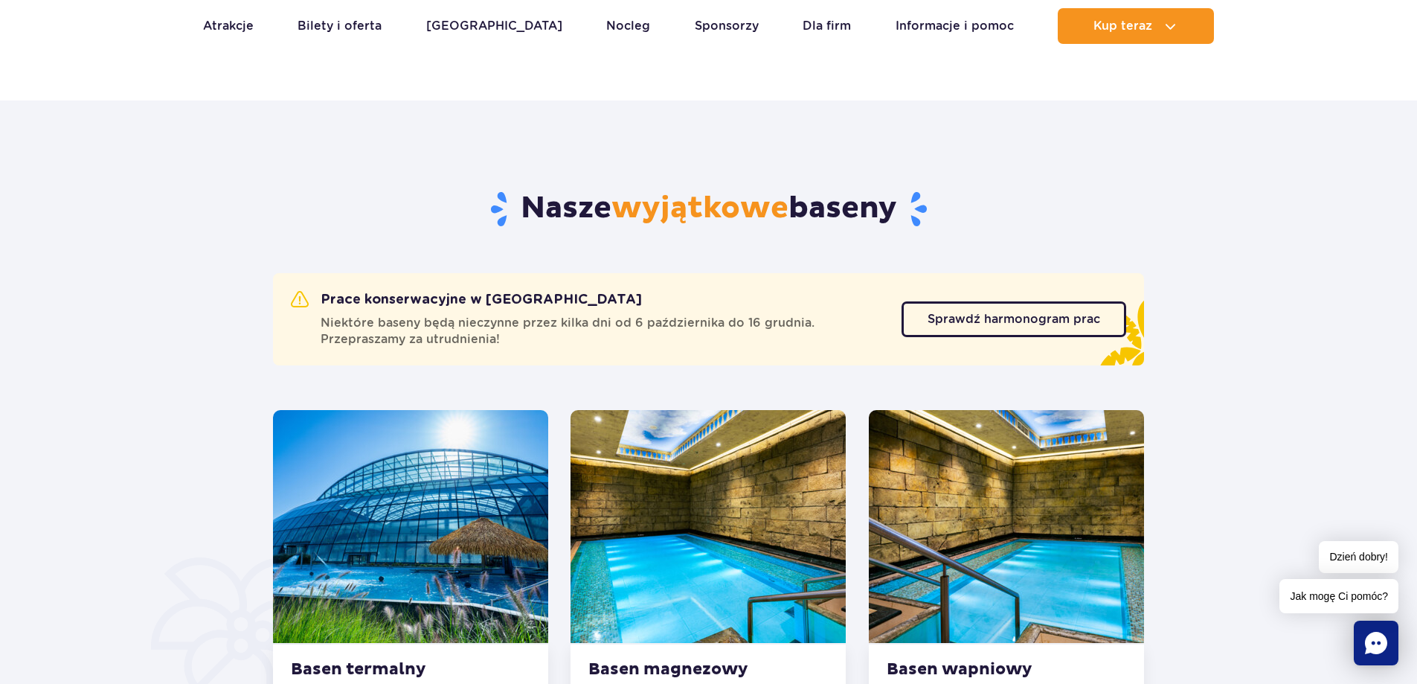
scroll to position [638, 0]
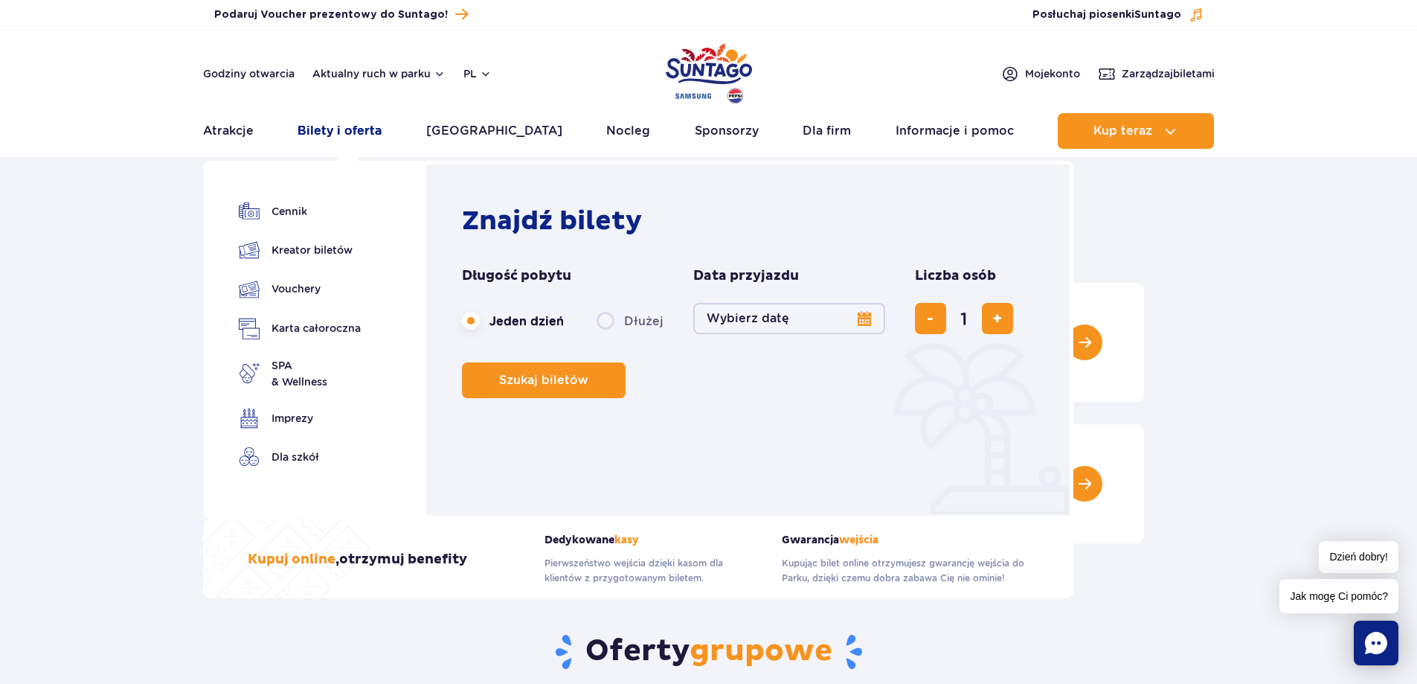
click at [350, 133] on link "Bilety i oferta" at bounding box center [340, 131] width 84 height 36
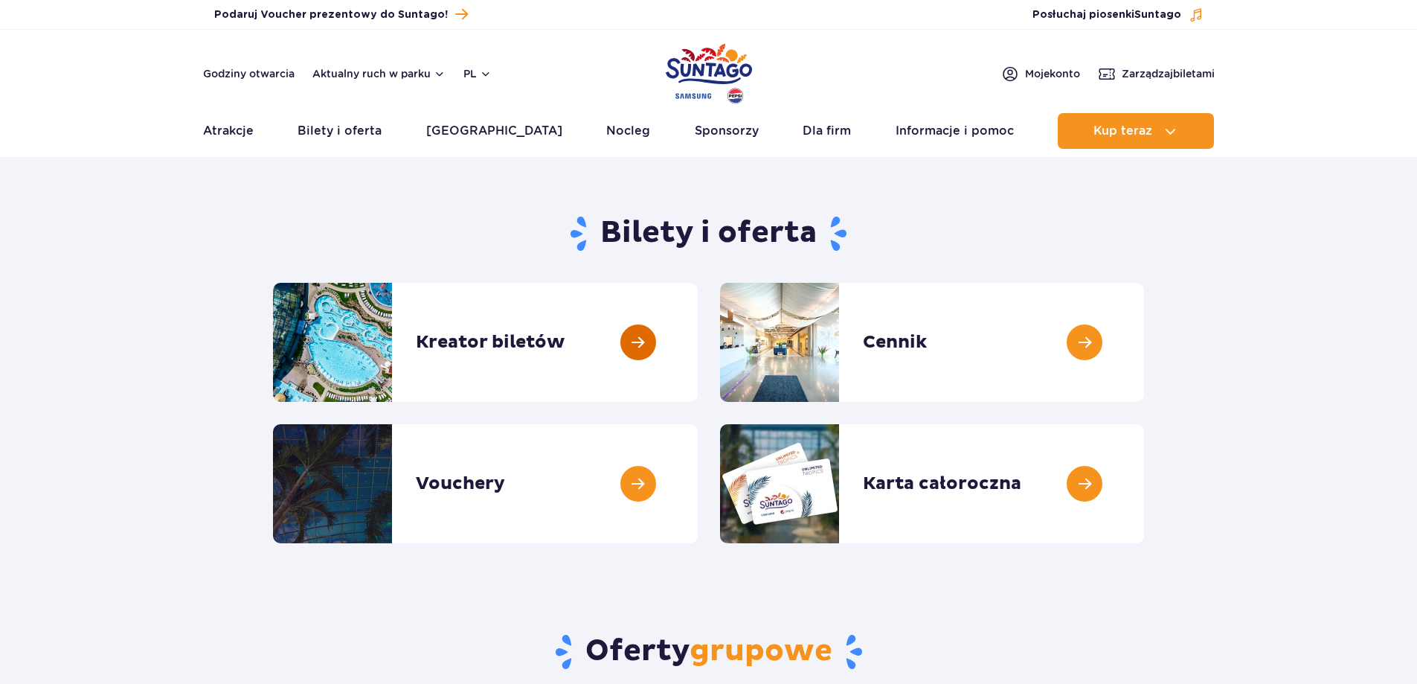
click at [698, 327] on link at bounding box center [698, 342] width 0 height 119
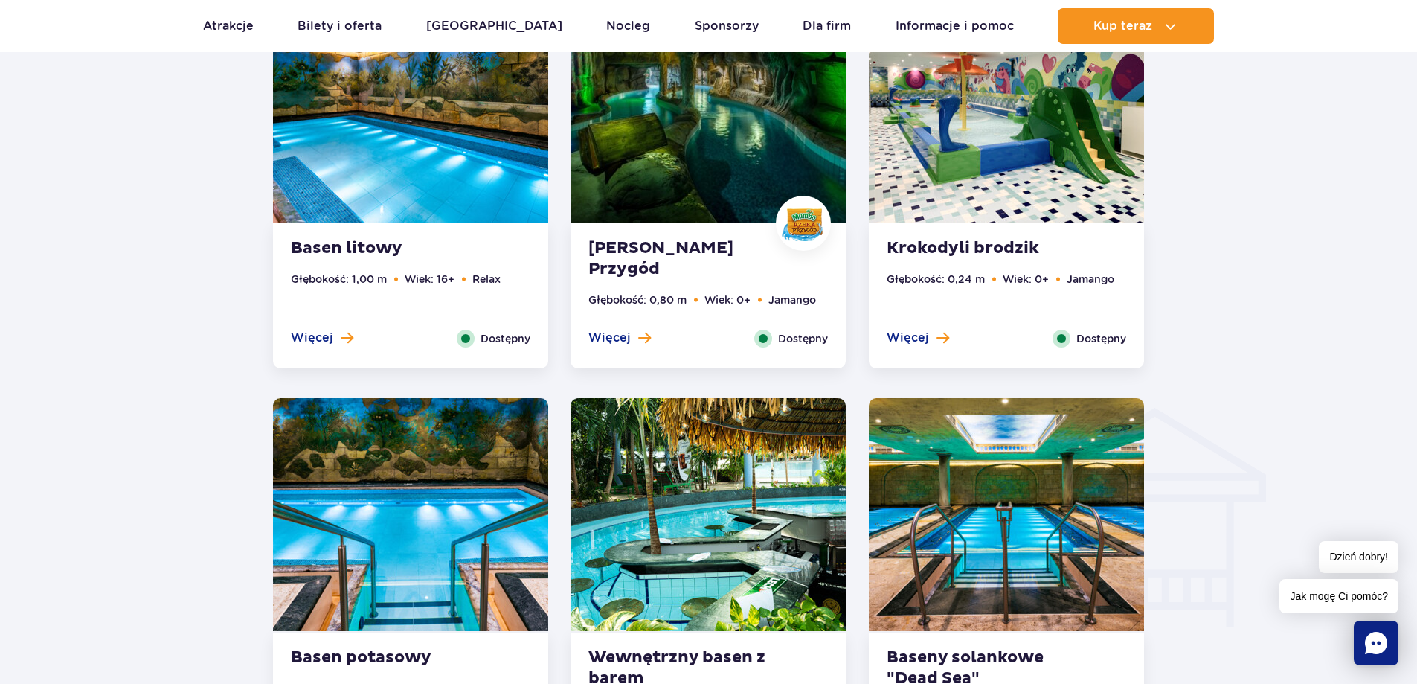
scroll to position [1488, 0]
